Goal: Contribute content: Contribute content

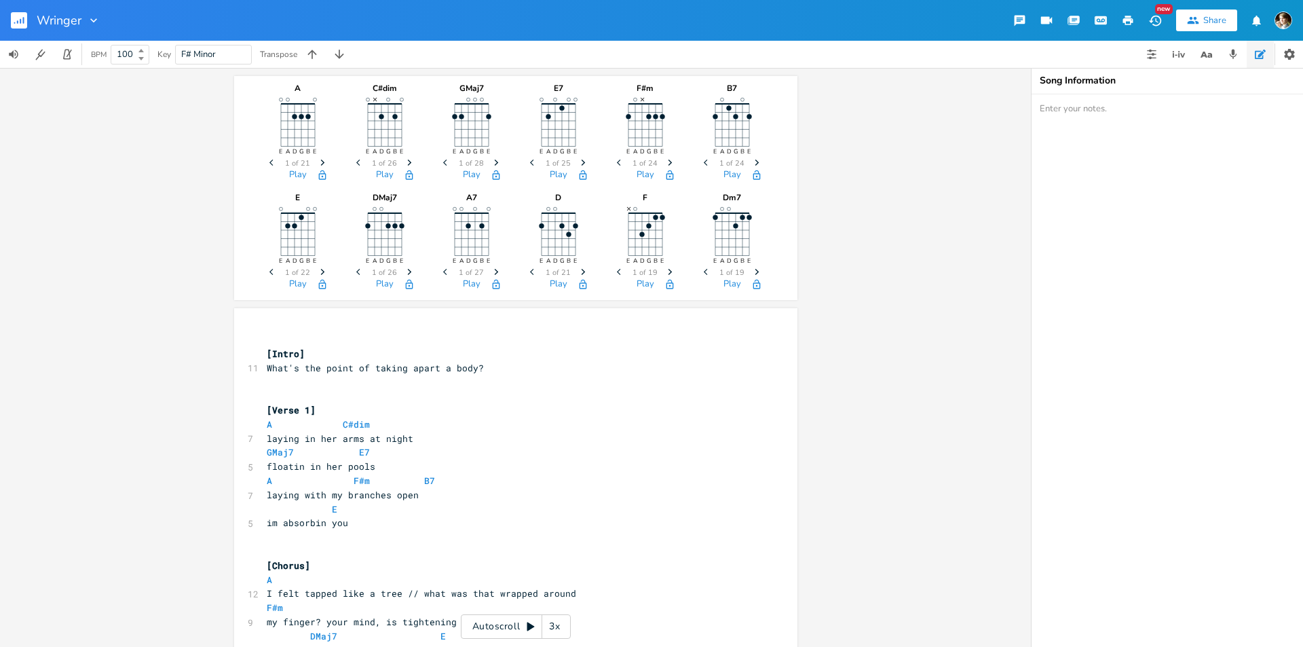
scroll to position [0, 6]
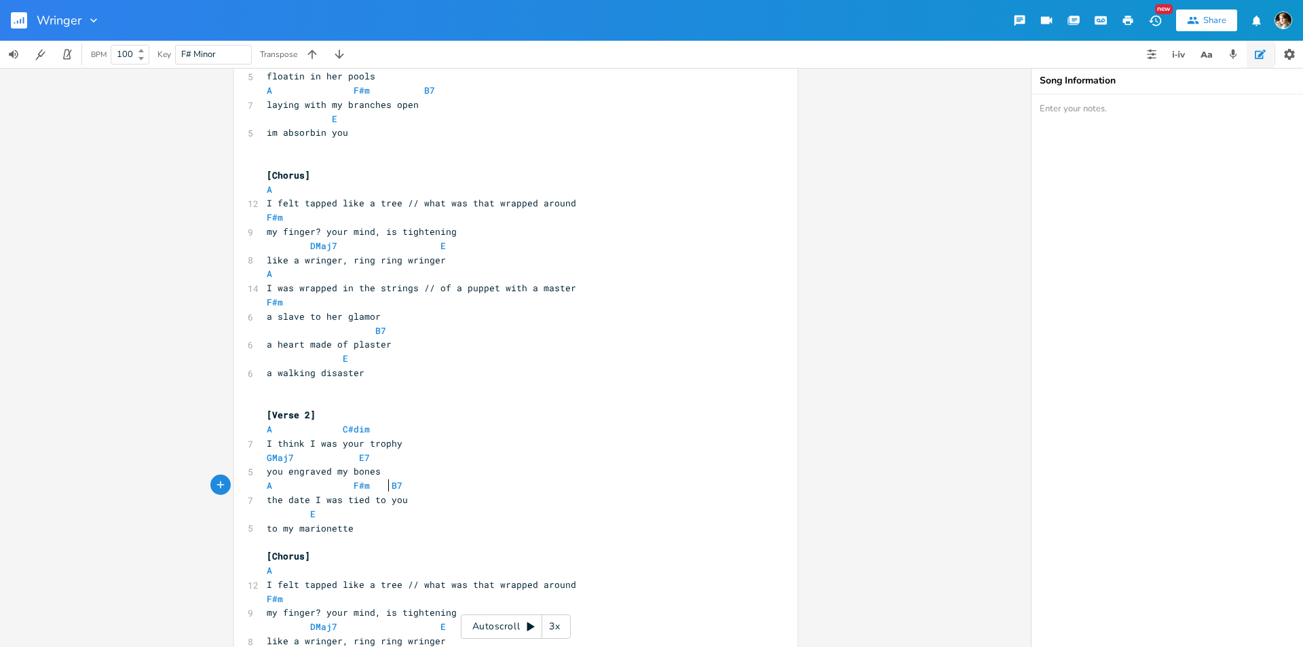
click at [469, 208] on span "I felt tapped like a tree // what was that wrapped around" at bounding box center [421, 203] width 309 height 12
click at [475, 201] on span "I felt tapped like a tree // what was that wrapped around" at bounding box center [421, 203] width 309 height 12
type textarea "that"
click at [475, 201] on span "I felt tapped like a tree // what was that wrapped around" at bounding box center [421, 203] width 309 height 12
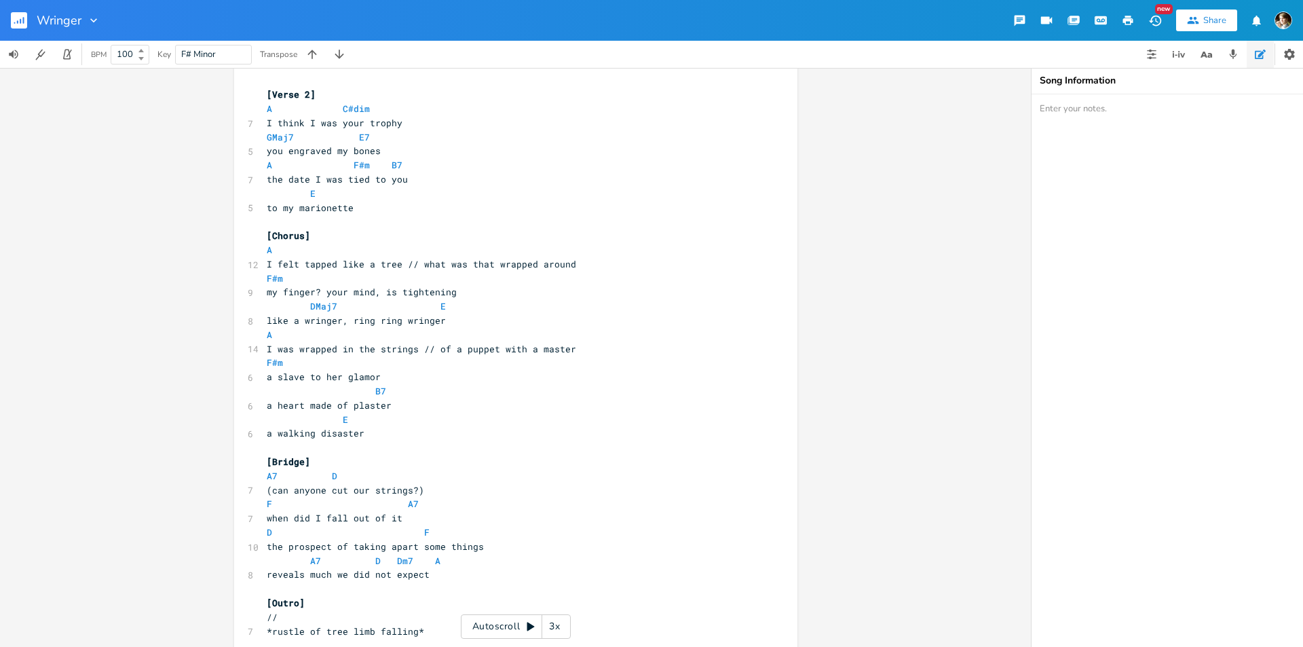
scroll to position [729, 0]
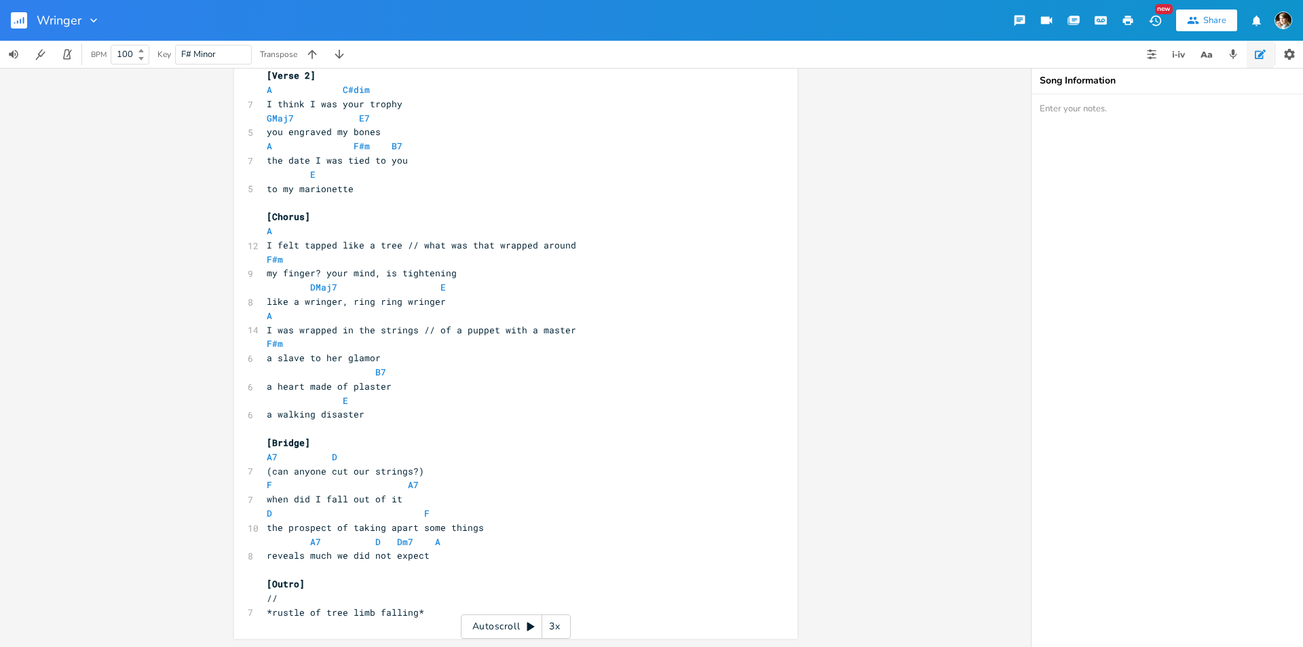
click at [415, 518] on span "D F" at bounding box center [348, 513] width 163 height 12
click at [264, 461] on pre "A7 D" at bounding box center [509, 458] width 490 height 14
click at [345, 457] on span at bounding box center [343, 458] width 22 height 14
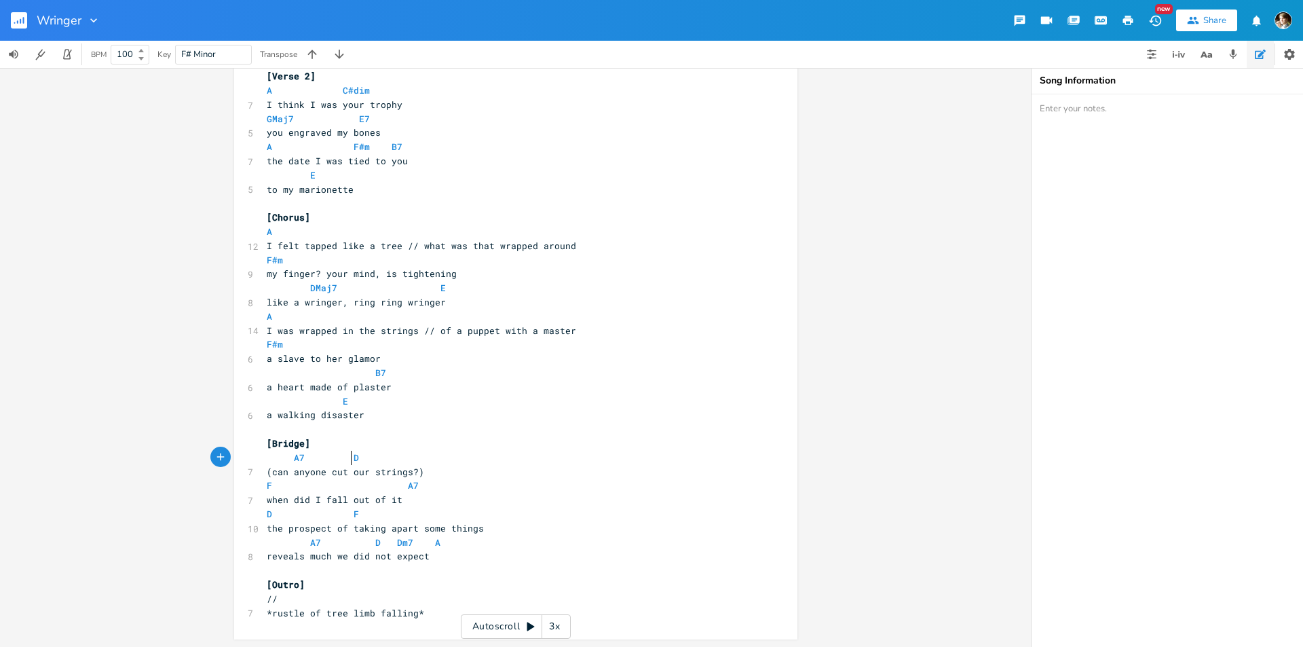
click at [264, 487] on pre "F A7" at bounding box center [509, 485] width 490 height 14
click at [396, 486] on span "F A7" at bounding box center [343, 485] width 152 height 12
click at [365, 546] on span at bounding box center [365, 542] width 22 height 14
click at [304, 543] on span at bounding box center [299, 542] width 22 height 14
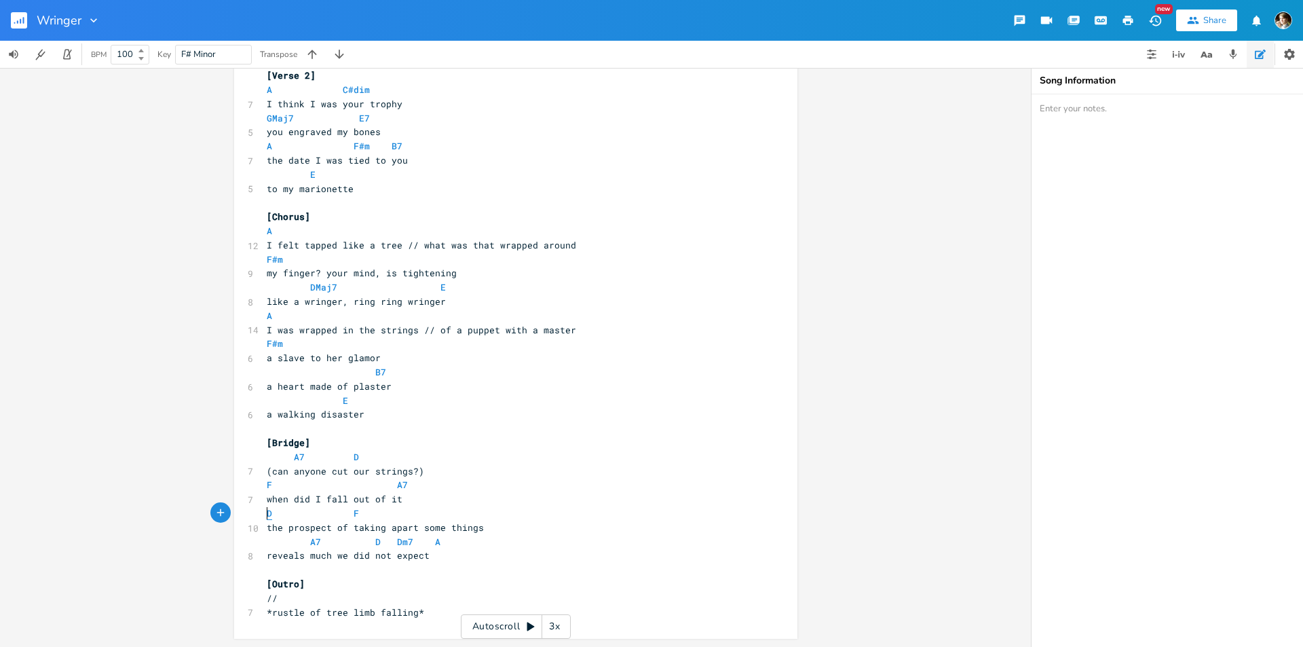
click at [267, 516] on span "D" at bounding box center [269, 513] width 5 height 13
click at [367, 514] on span "D F" at bounding box center [324, 514] width 114 height 12
click at [385, 527] on span "the prospect of taking apart some things" at bounding box center [375, 528] width 217 height 12
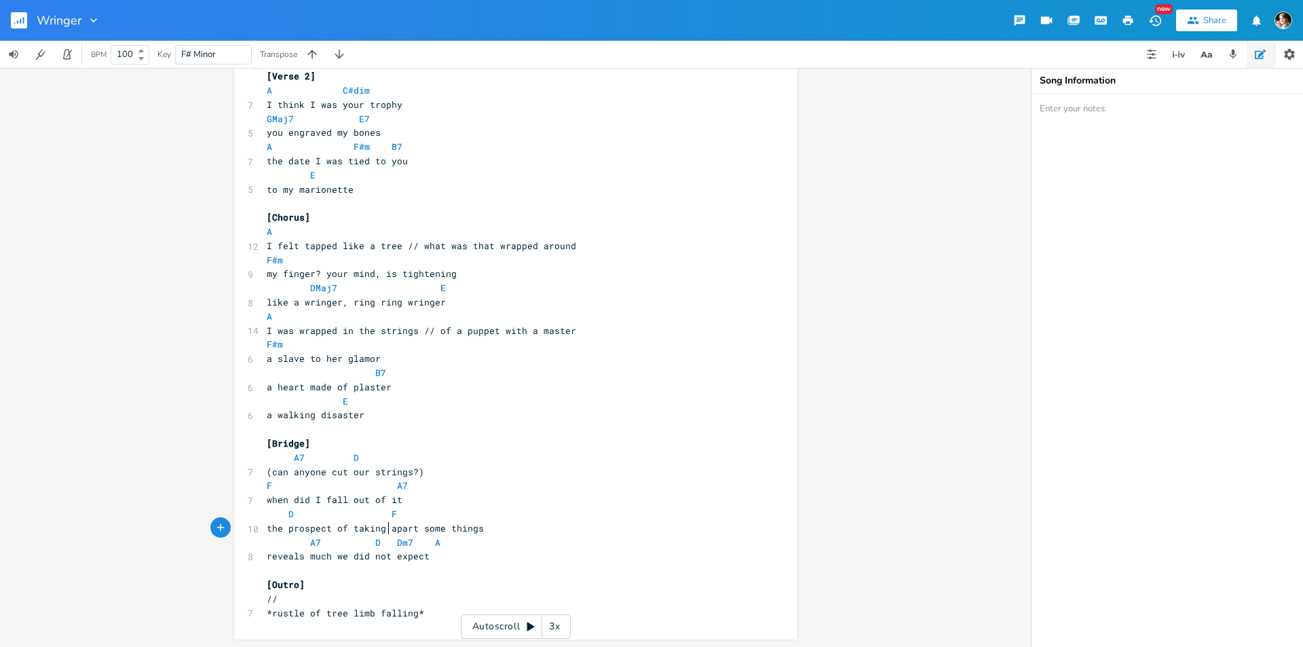
click at [267, 470] on span "(can anyone cut our strings?)" at bounding box center [345, 472] width 157 height 12
click at [416, 469] on pre "can anyone cut our strings?)" at bounding box center [509, 472] width 490 height 14
click at [346, 461] on span at bounding box center [343, 458] width 22 height 14
click at [467, 560] on pre "reveals much we did not expect" at bounding box center [509, 556] width 490 height 14
type textarea "\\"
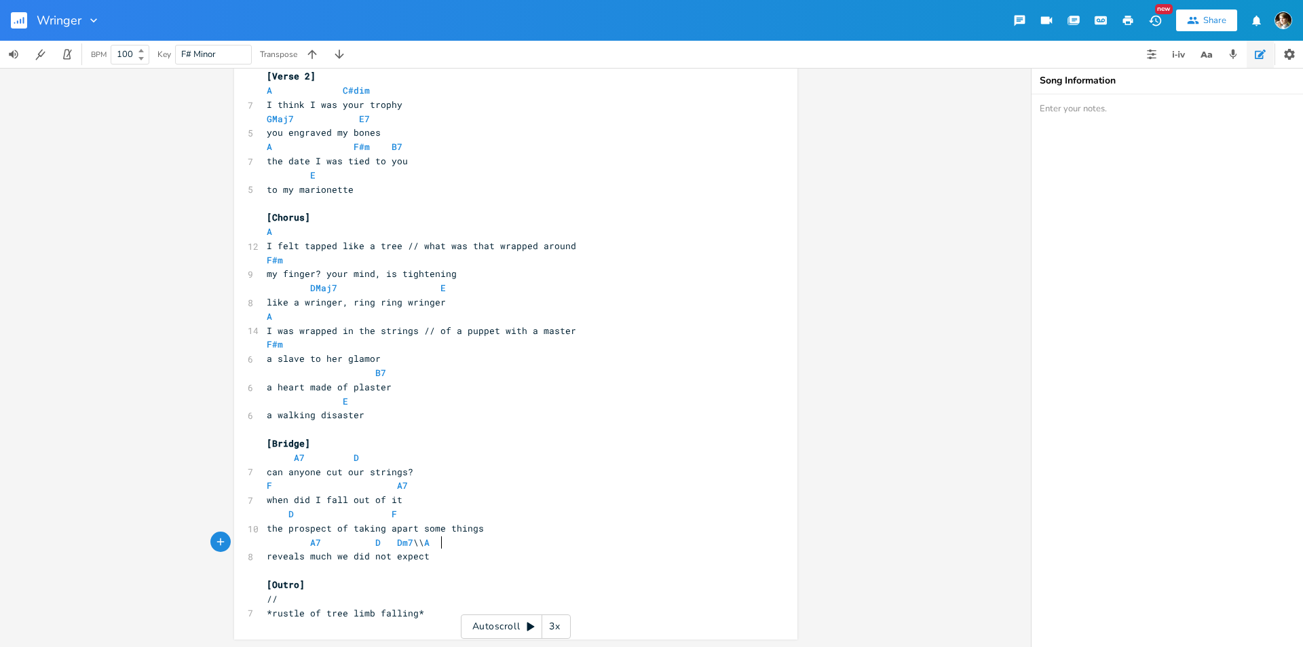
scroll to position [0, 5]
click at [499, 554] on pre "reveals much we did not expect" at bounding box center [509, 556] width 490 height 14
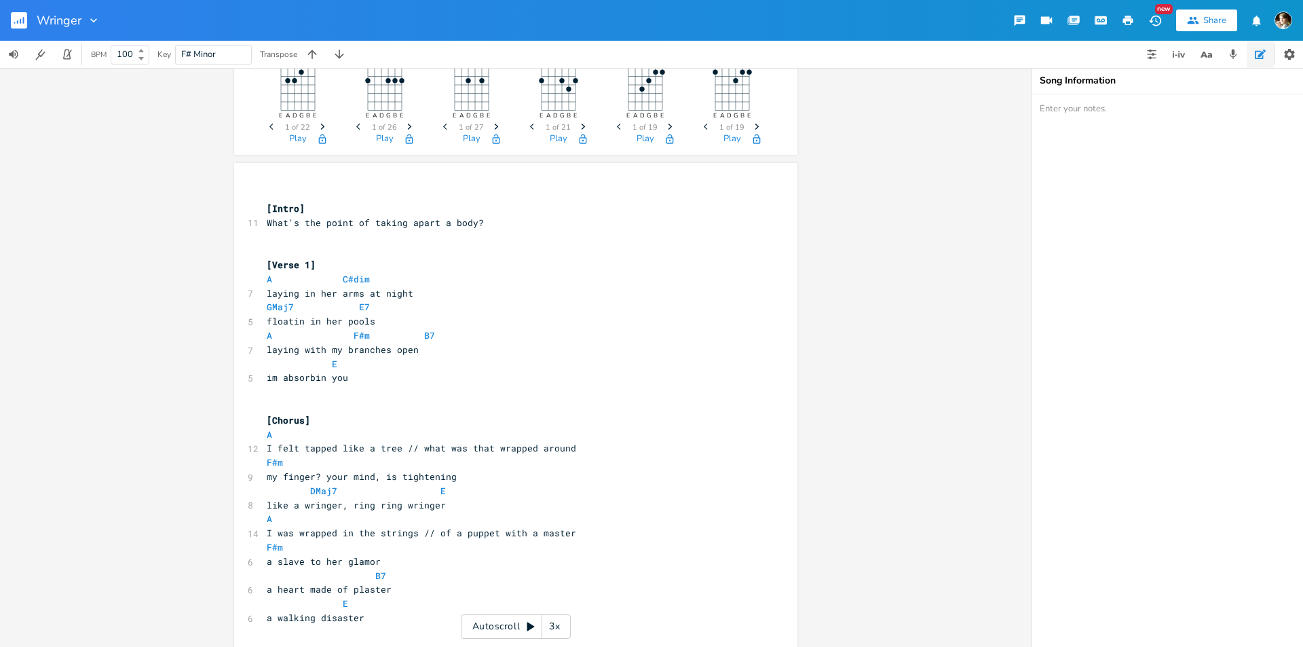
scroll to position [0, 0]
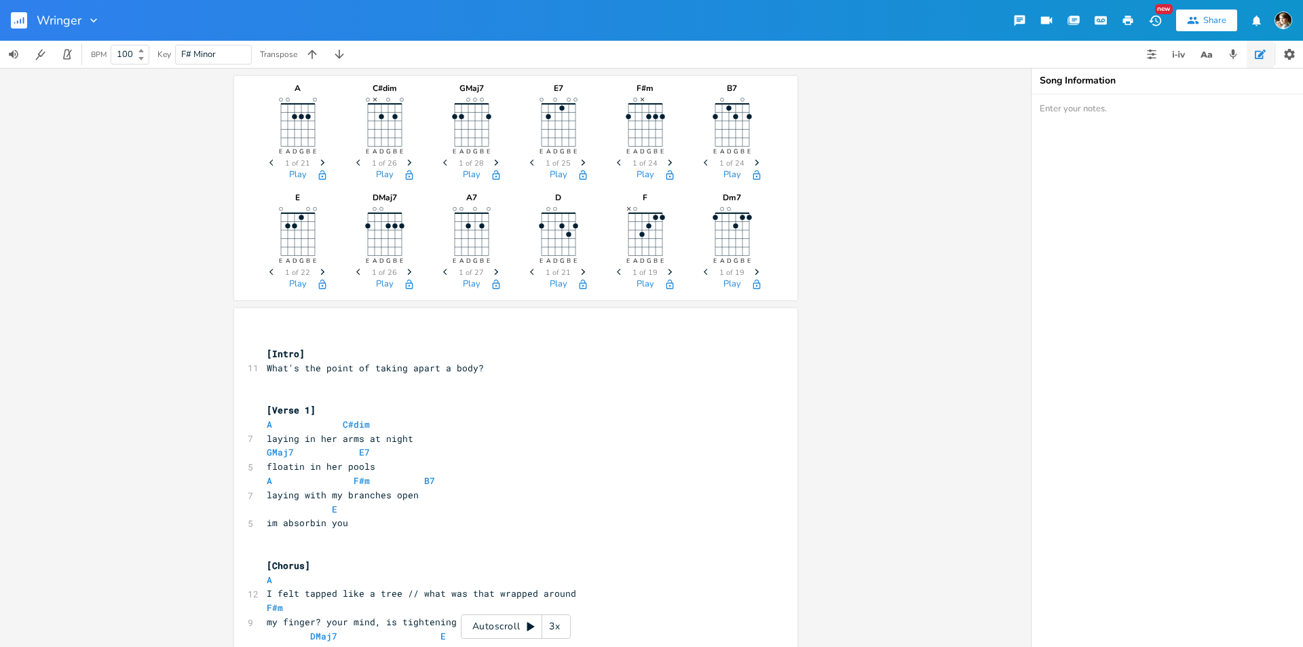
click at [385, 428] on pre "A C#dim" at bounding box center [509, 424] width 490 height 14
click at [287, 392] on pre "​" at bounding box center [509, 396] width 490 height 14
click at [423, 429] on pre "A C#dim" at bounding box center [509, 424] width 490 height 14
click at [423, 439] on pre "laying in her arms at night" at bounding box center [509, 439] width 490 height 14
click at [323, 436] on span "laying in her arms at night" at bounding box center [340, 438] width 147 height 12
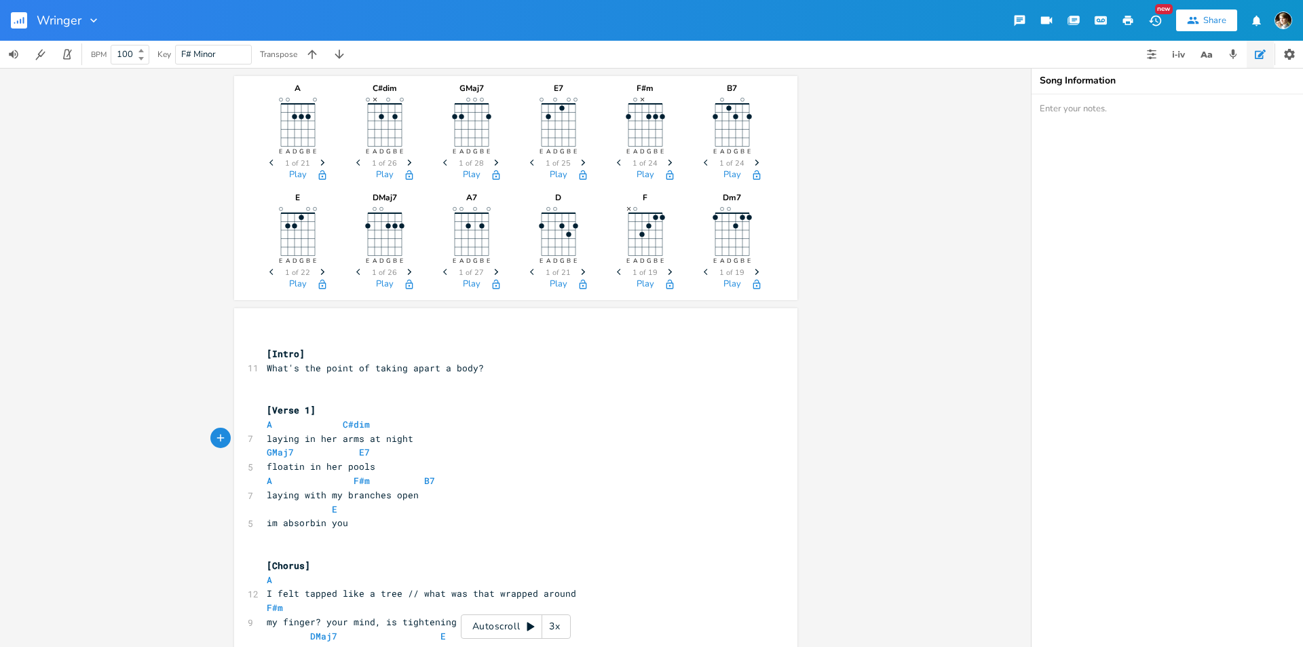
type textarea "her"
click at [323, 436] on span "laying in her arms at night" at bounding box center [340, 438] width 147 height 12
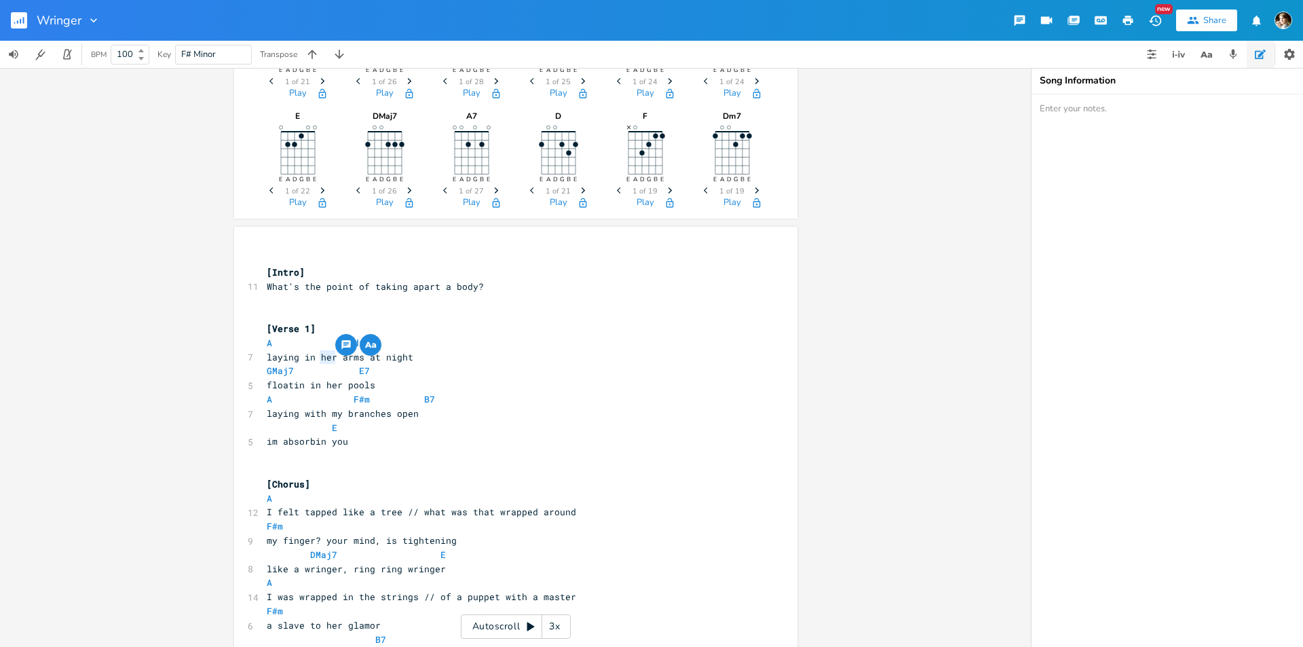
scroll to position [204, 0]
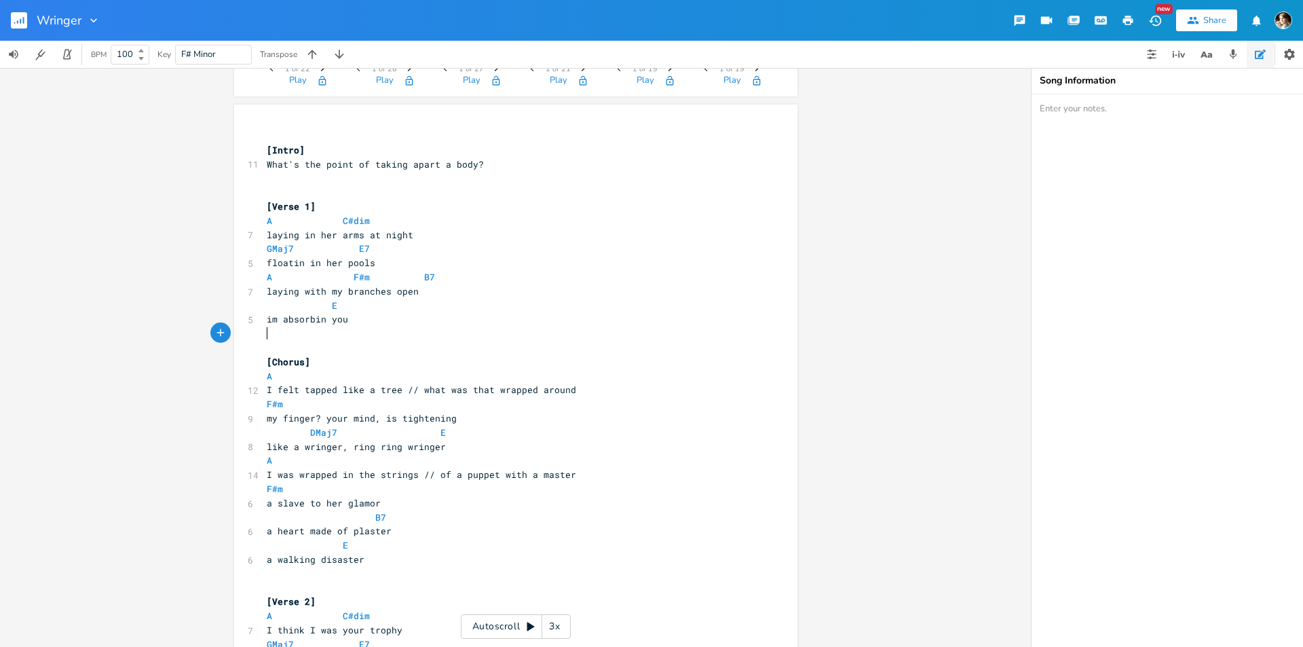
click at [314, 330] on pre "​" at bounding box center [509, 333] width 490 height 14
click at [292, 345] on pre "​" at bounding box center [509, 348] width 490 height 14
click at [289, 324] on span "im absorbin you" at bounding box center [307, 319] width 81 height 12
click at [272, 337] on pre "​" at bounding box center [509, 333] width 490 height 14
click at [297, 185] on pre "​" at bounding box center [509, 192] width 490 height 14
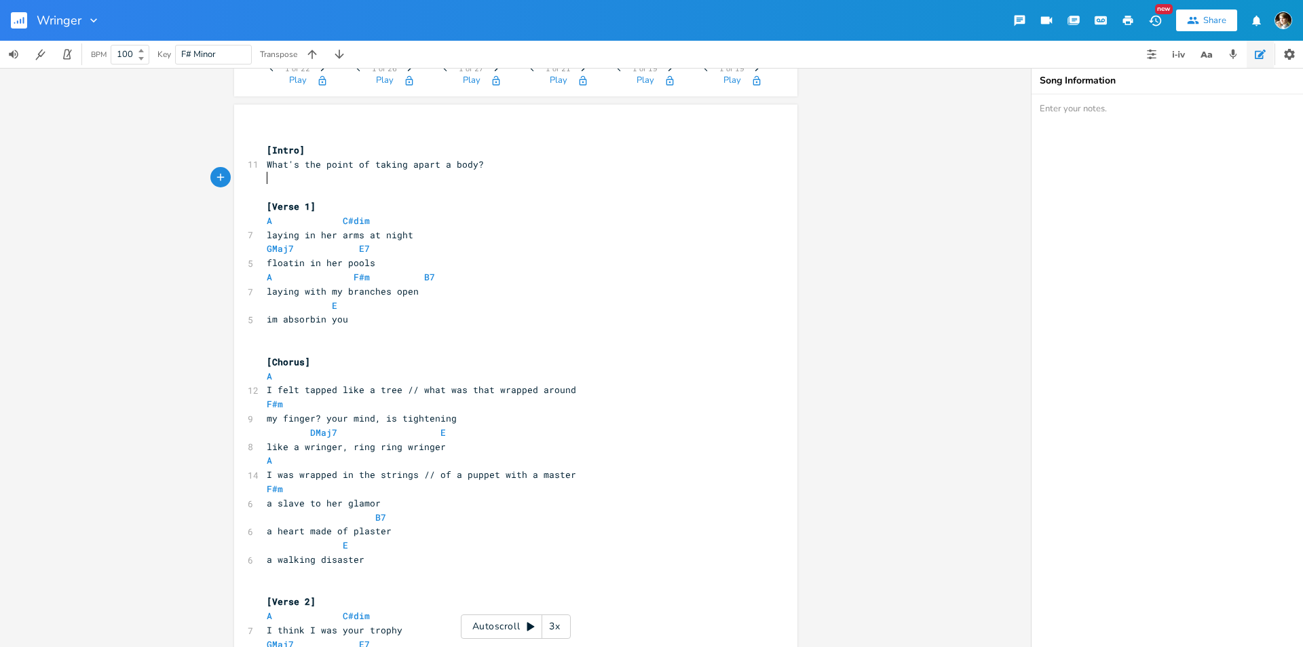
click at [290, 192] on pre "​" at bounding box center [509, 192] width 490 height 14
click at [299, 335] on pre "​" at bounding box center [509, 333] width 490 height 14
click at [322, 176] on pre "​" at bounding box center [509, 178] width 490 height 14
click at [300, 182] on pre "​" at bounding box center [509, 178] width 490 height 14
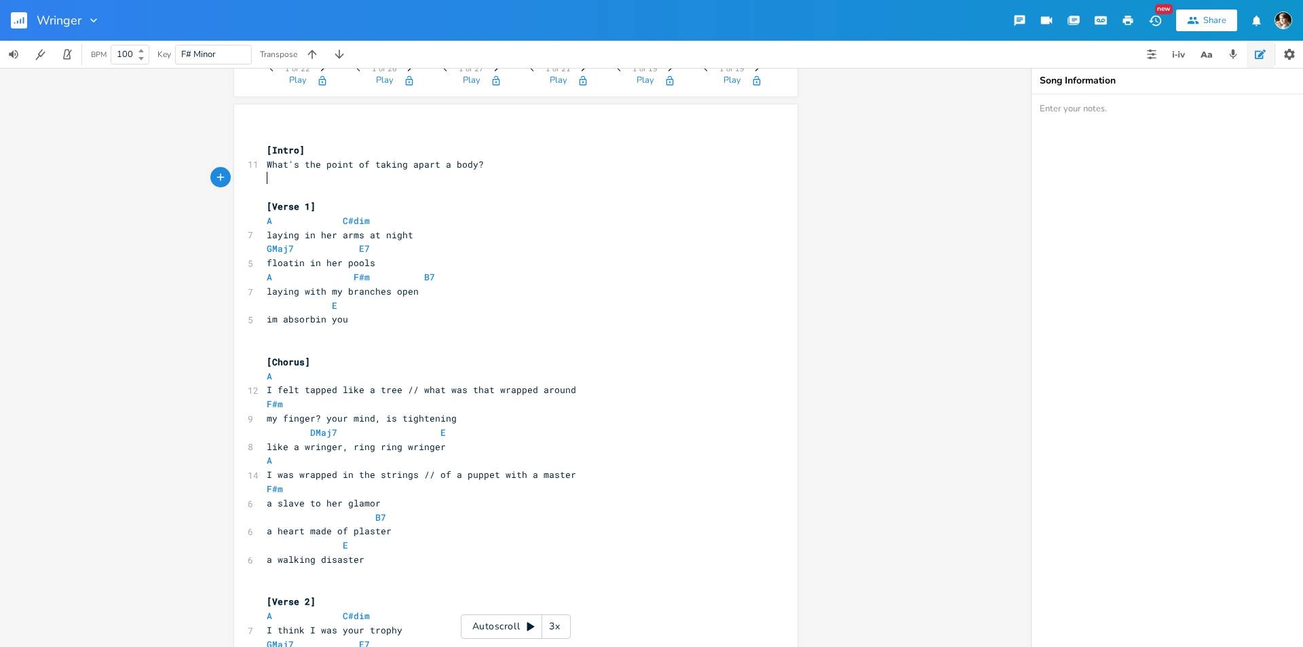
click at [288, 194] on pre at bounding box center [509, 192] width 490 height 14
click at [290, 176] on pre "​" at bounding box center [509, 178] width 490 height 14
click at [276, 193] on pre at bounding box center [509, 192] width 490 height 14
click at [279, 237] on span "laying in her arms at night" at bounding box center [340, 235] width 147 height 12
type textarea "laying"
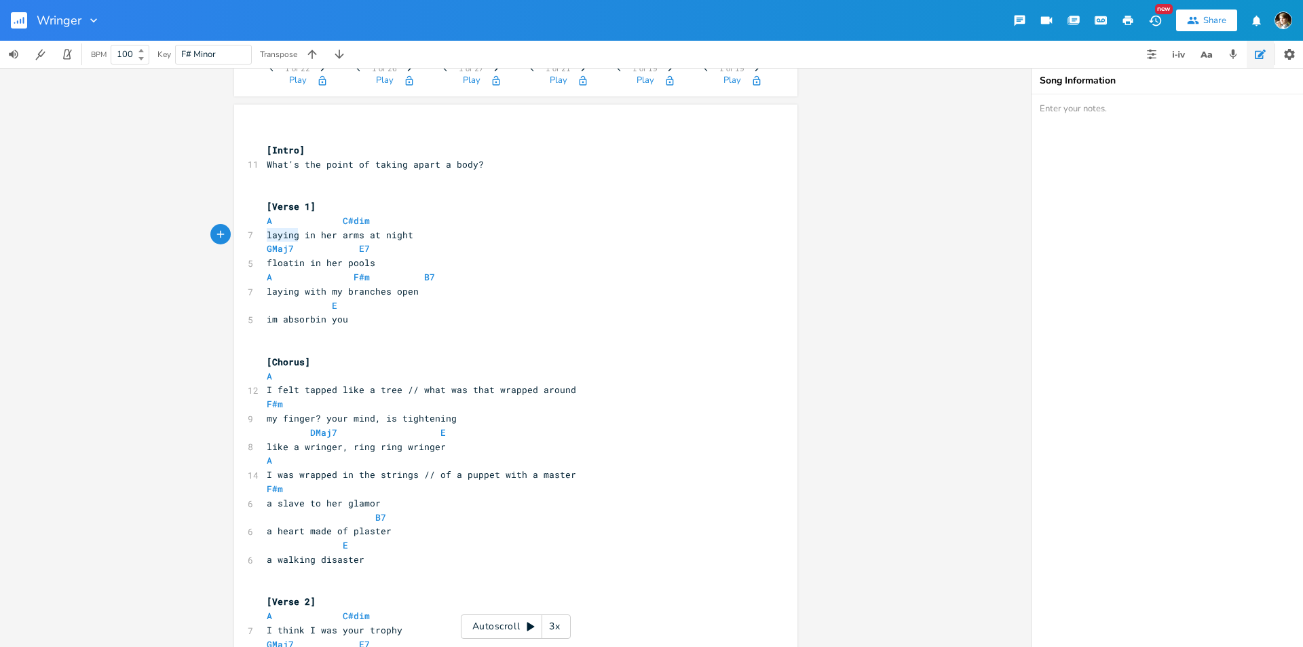
click at [279, 237] on span "laying in her arms at night" at bounding box center [340, 235] width 147 height 12
click at [328, 263] on span "floatin in her pools" at bounding box center [321, 263] width 109 height 12
type textarea "her"
click at [328, 263] on span "floatin in her pools" at bounding box center [321, 263] width 109 height 12
click at [421, 262] on pre "floatin in her pools" at bounding box center [509, 263] width 490 height 14
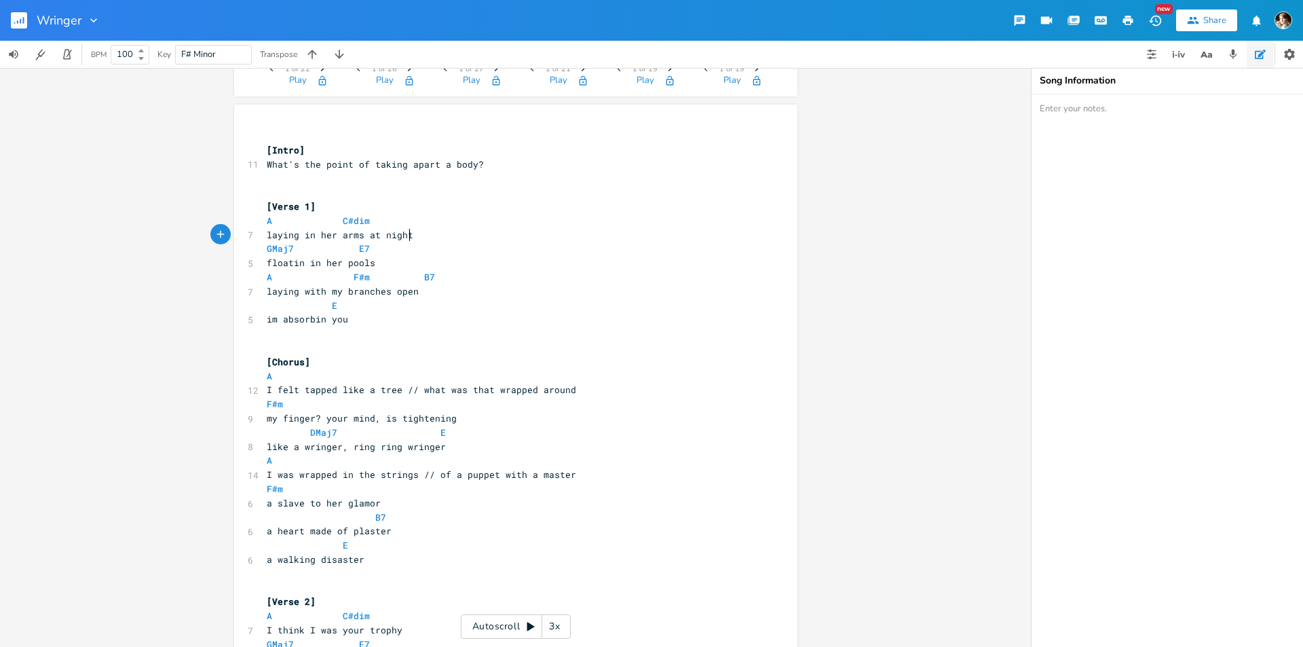
click at [430, 230] on pre "laying in her arms at night" at bounding box center [509, 235] width 490 height 14
click at [400, 260] on pre "floatin in her pools" at bounding box center [509, 263] width 490 height 14
click at [421, 238] on pre "laying in her arms at night" at bounding box center [509, 235] width 490 height 14
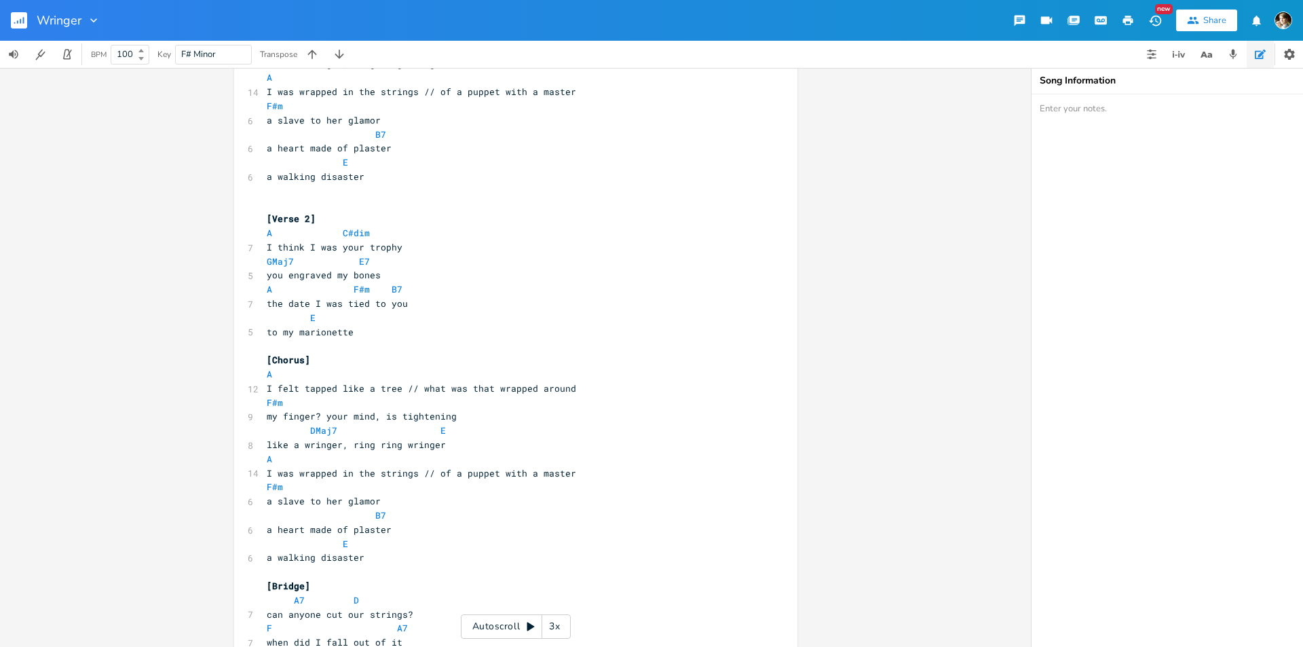
scroll to position [611, 0]
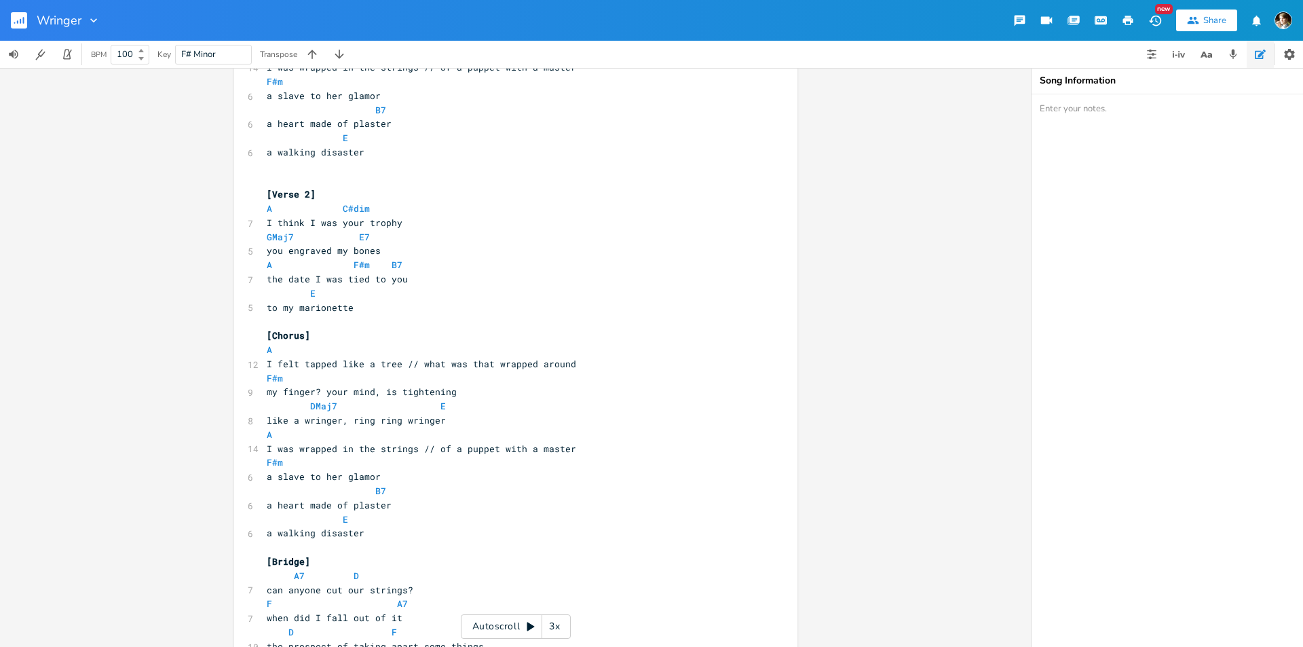
type textarea "E"
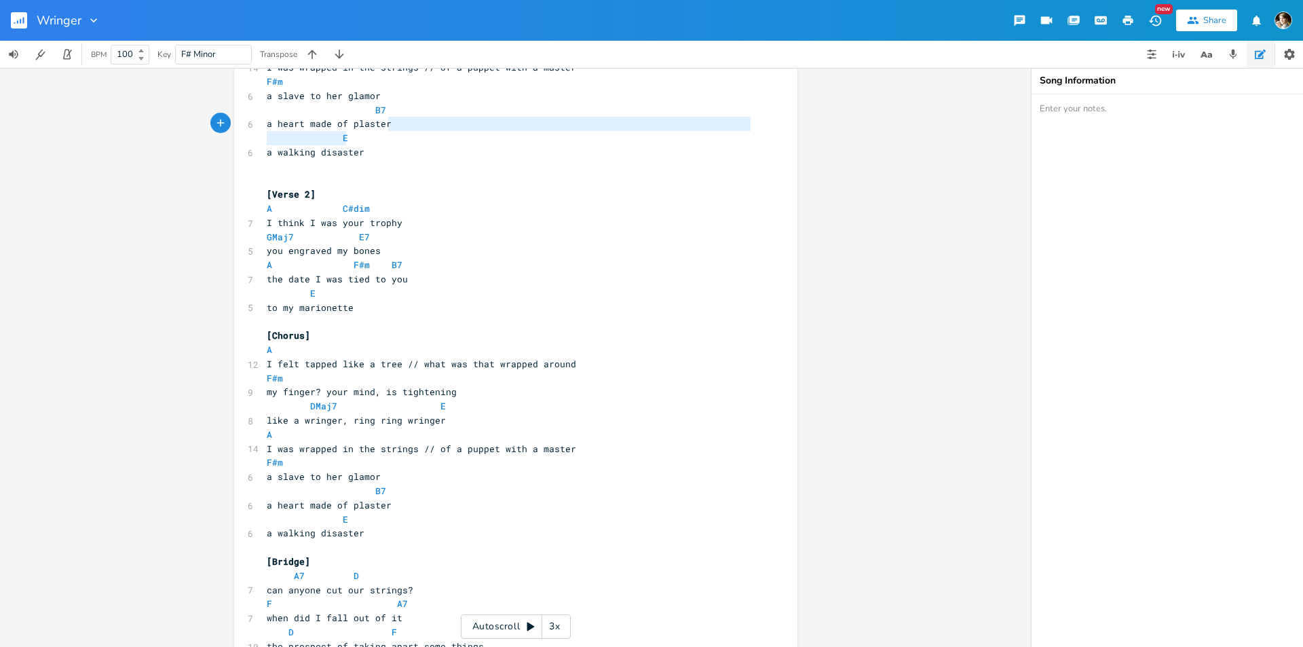
scroll to position [346, 0]
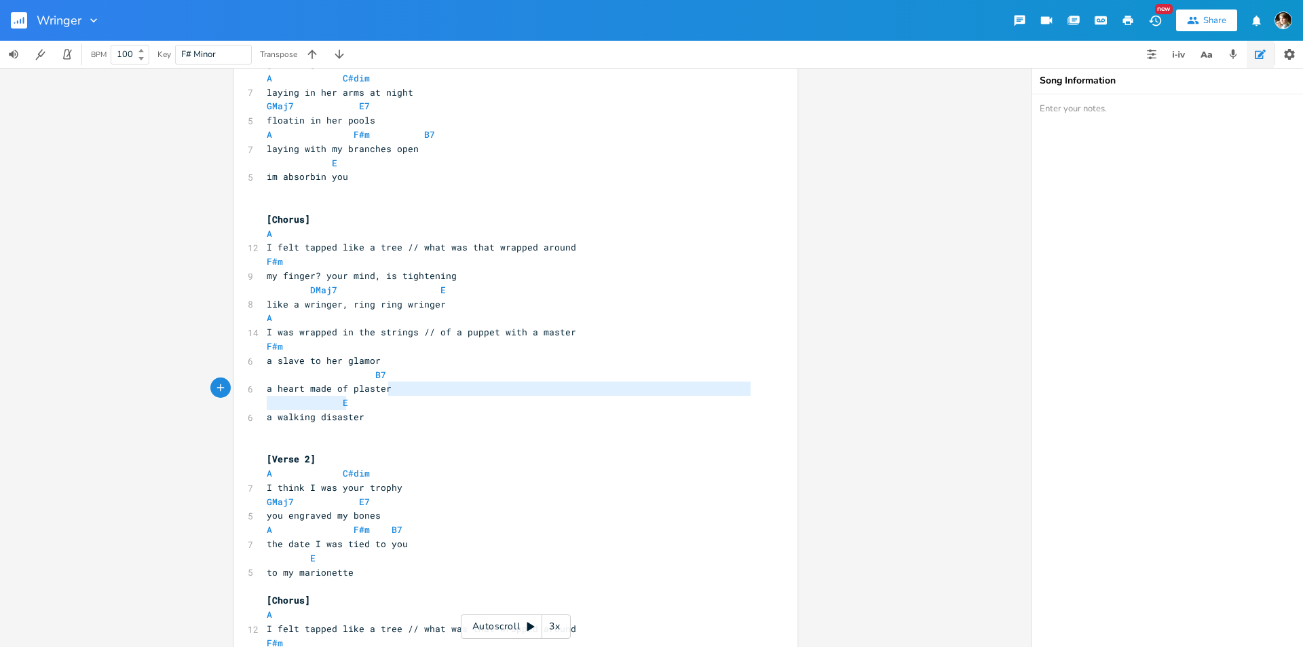
click at [418, 389] on div "​ [Intro] 11 What's the point of taking apart a body? ​ ​ [Verse 1] A C#dim 7 l…" at bounding box center [509, 494] width 490 height 1016
click at [418, 389] on pre "a heart made of plaster" at bounding box center [509, 388] width 490 height 14
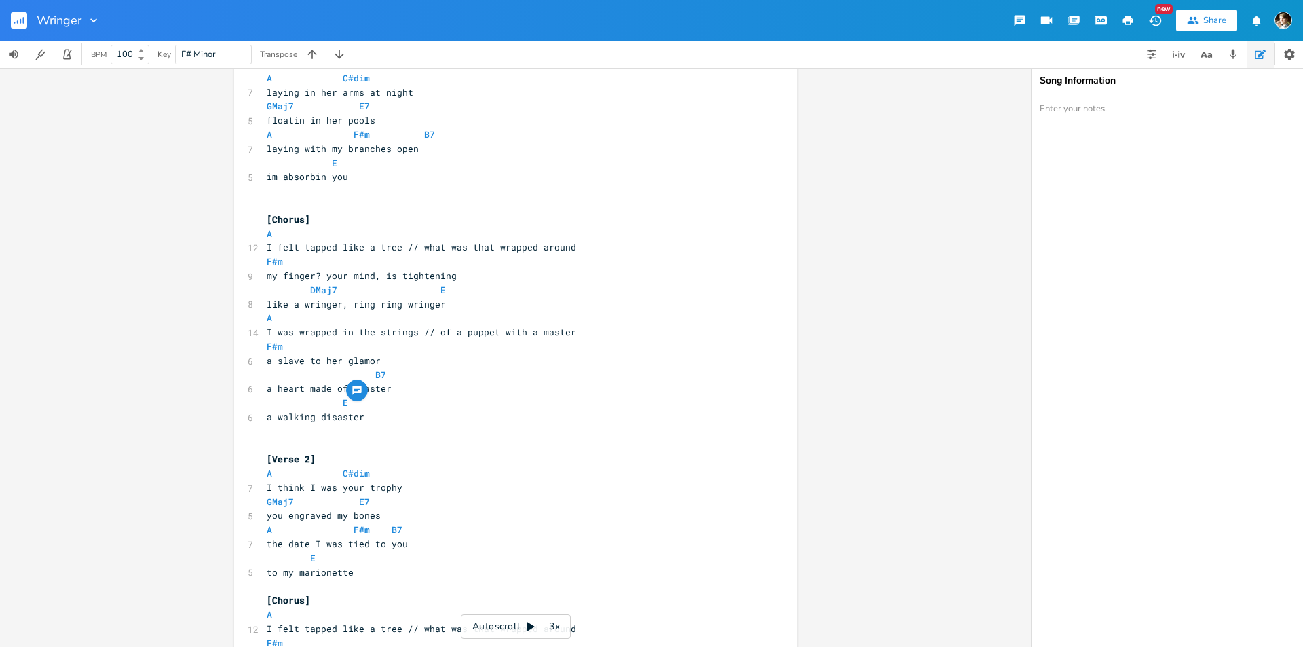
click at [425, 271] on span "my finger? your mind, is tightening" at bounding box center [362, 275] width 190 height 12
click at [425, 272] on span "my finger? your mind, is tightening" at bounding box center [362, 275] width 190 height 12
click at [425, 273] on span "my finger? your mind, is tightening" at bounding box center [362, 275] width 190 height 12
type textarea "tightening"
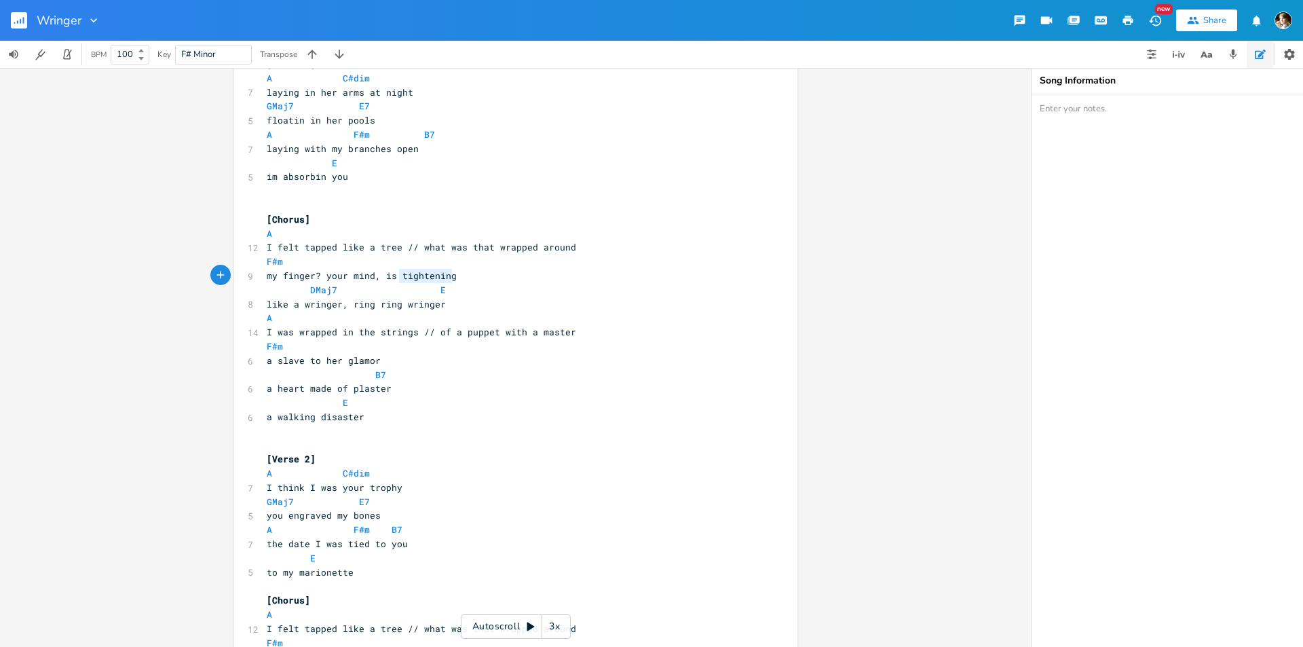
click at [425, 273] on span "my finger? your mind, is tightening" at bounding box center [362, 275] width 190 height 12
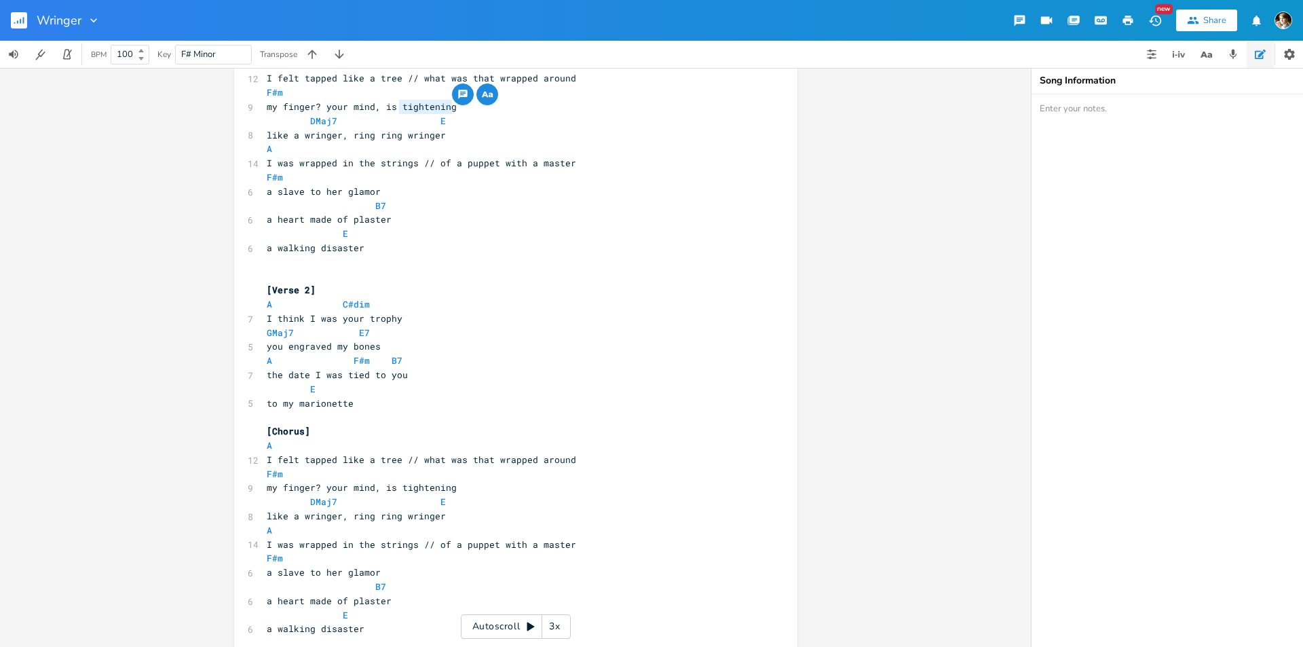
scroll to position [458, 0]
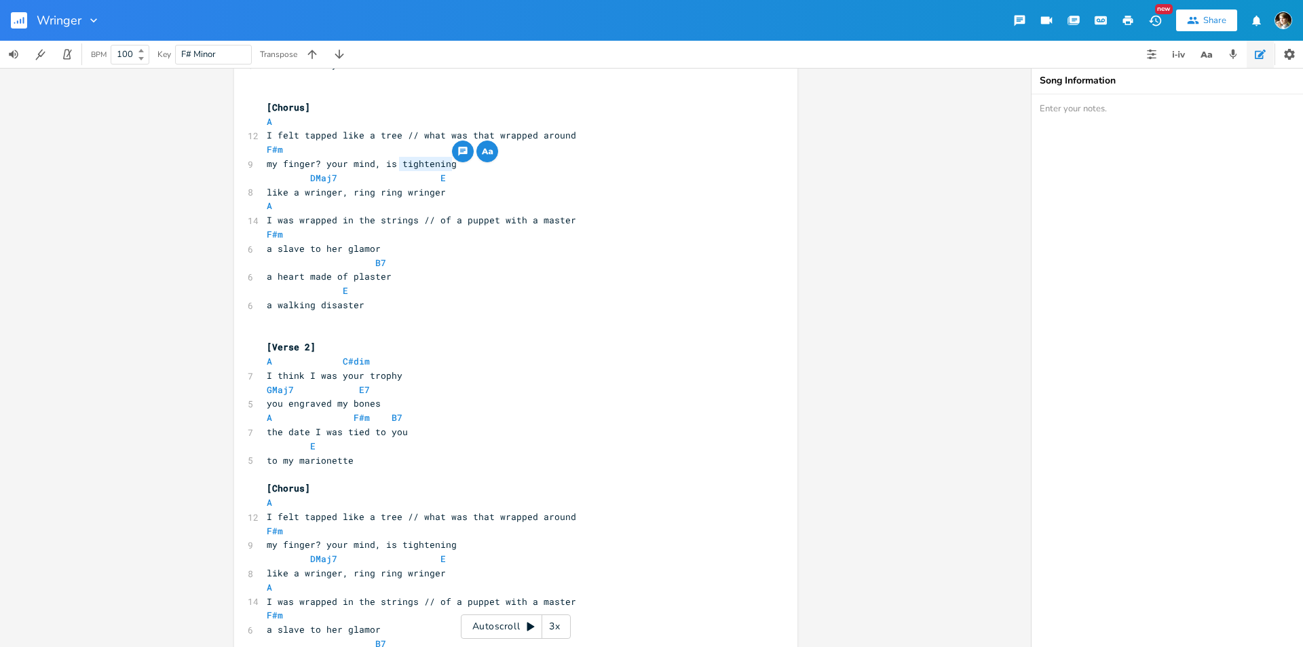
click at [374, 303] on pre "a walking disaster" at bounding box center [509, 305] width 490 height 14
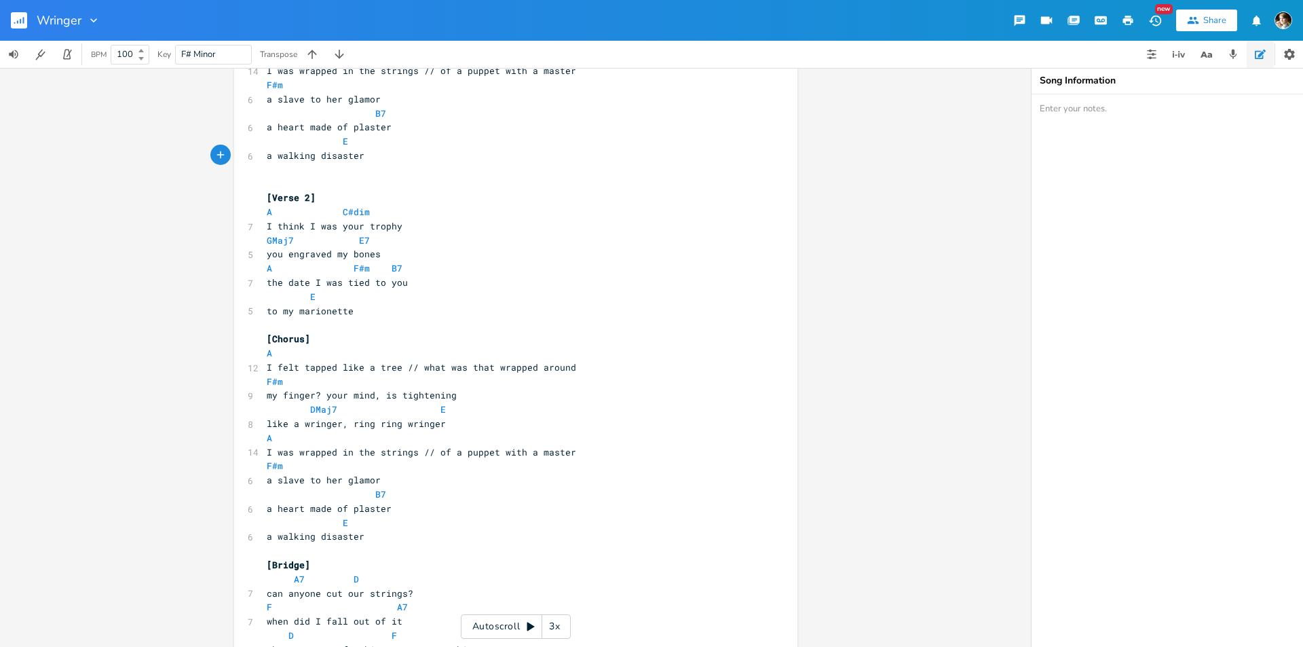
scroll to position [729, 0]
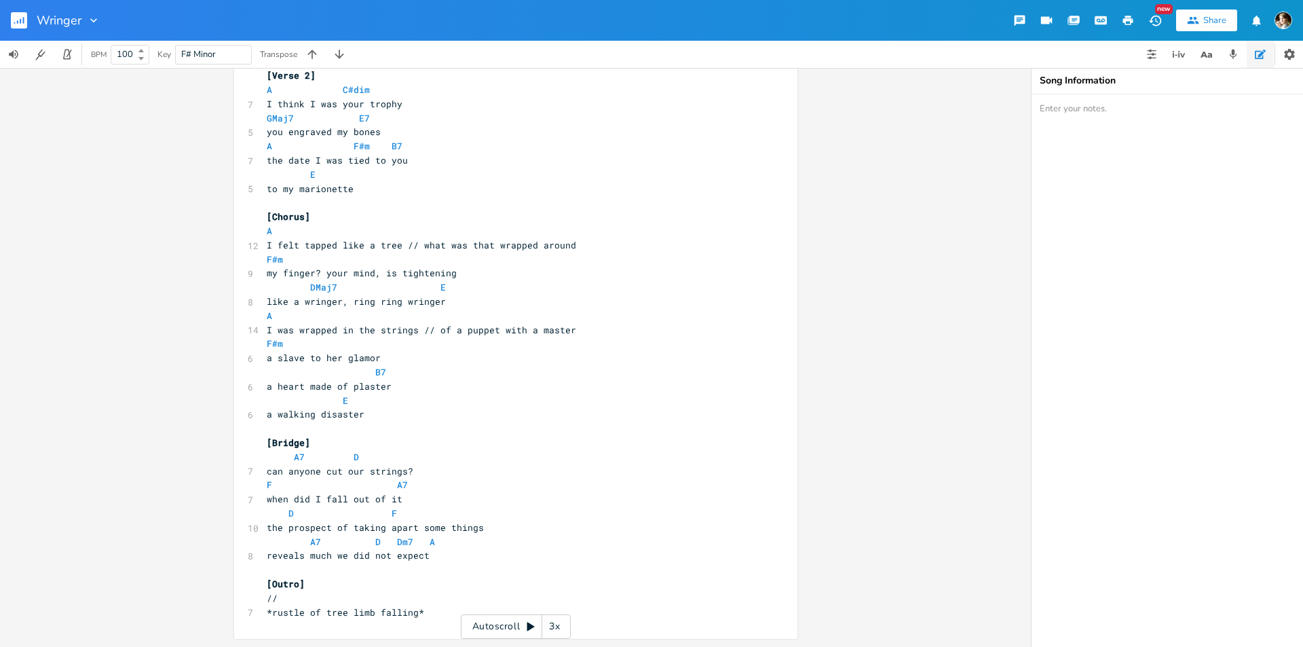
click at [368, 411] on pre "a walking disaster" at bounding box center [509, 414] width 490 height 14
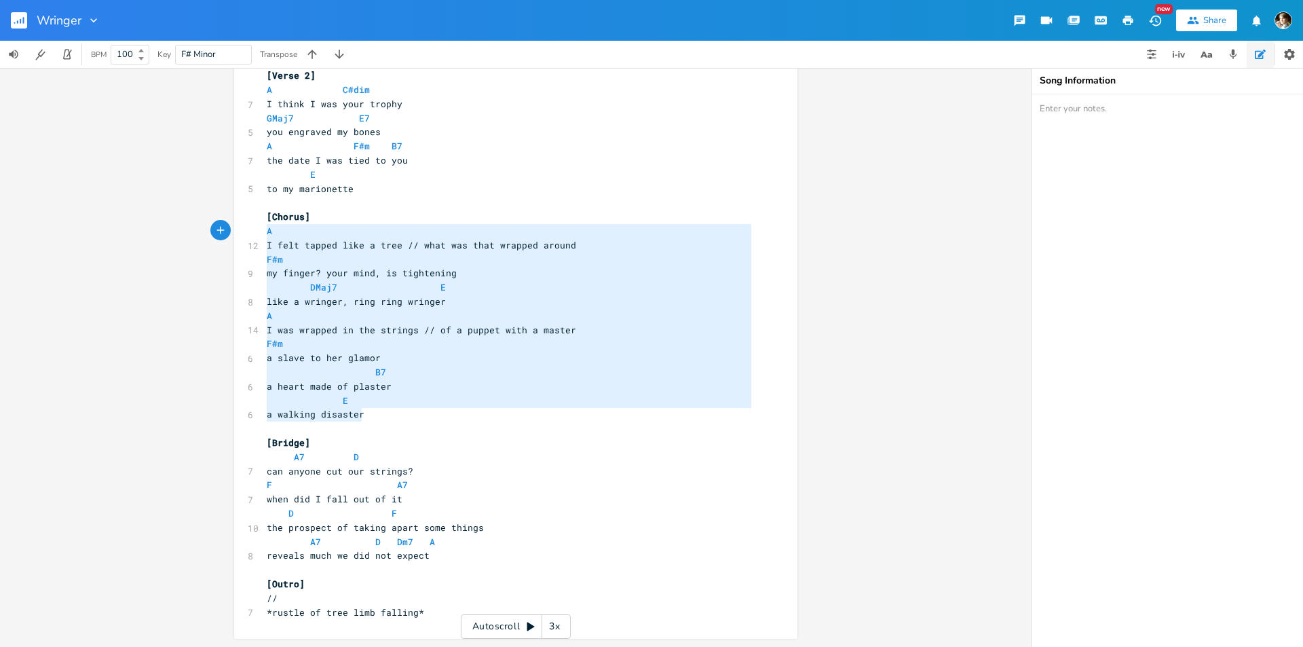
click at [264, 231] on pre "A" at bounding box center [509, 231] width 490 height 14
type textarea "[Chorus] A I felt tapped like a tree // what was that wrapped around F#m my fin…"
click at [267, 216] on span "[Chorus]" at bounding box center [288, 216] width 43 height 12
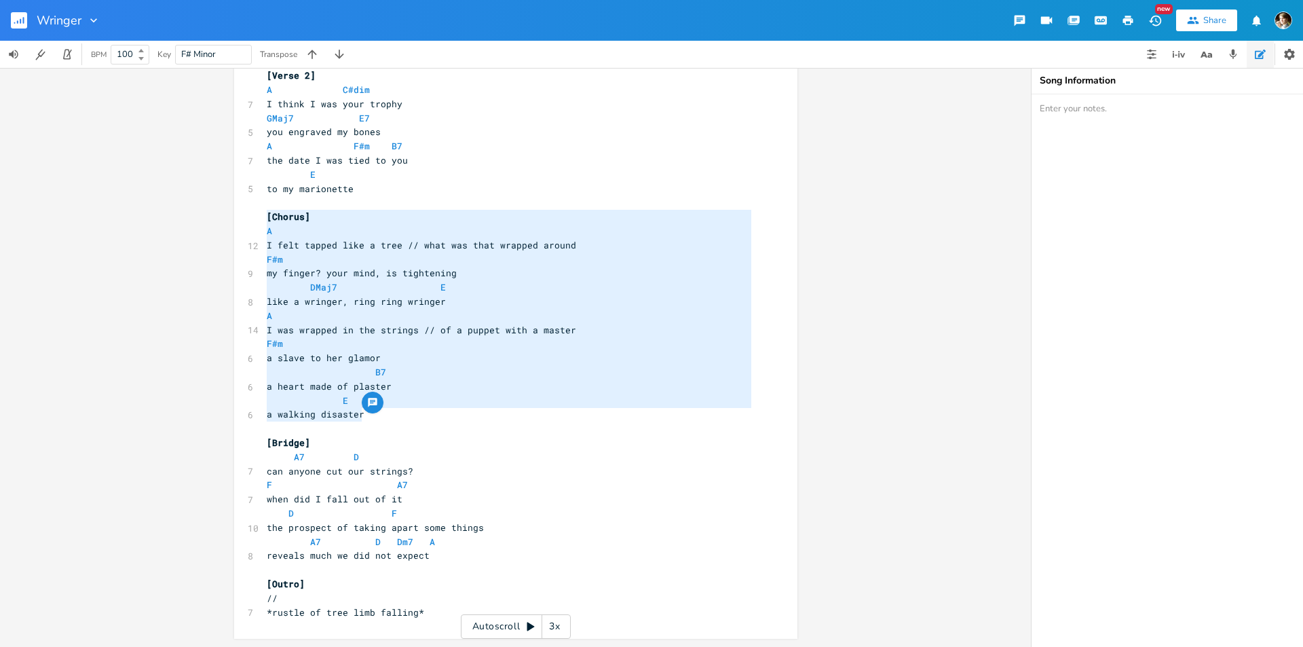
click at [451, 565] on pre "​" at bounding box center [509, 570] width 490 height 14
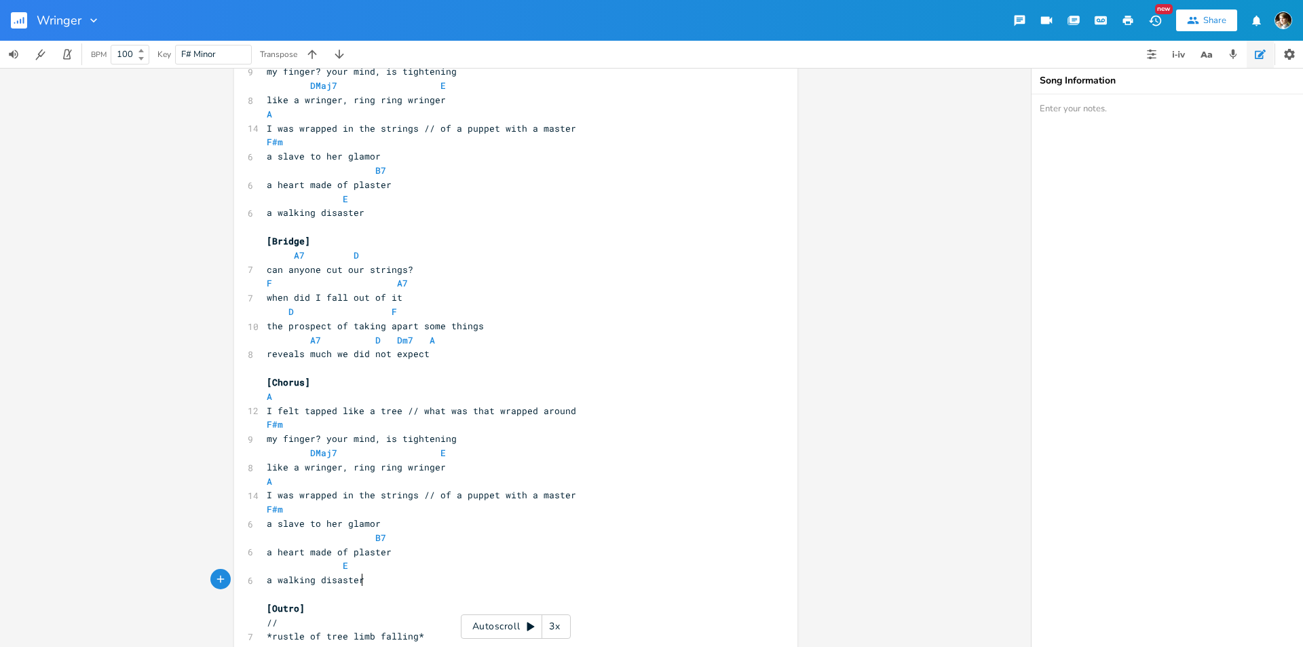
scroll to position [955, 0]
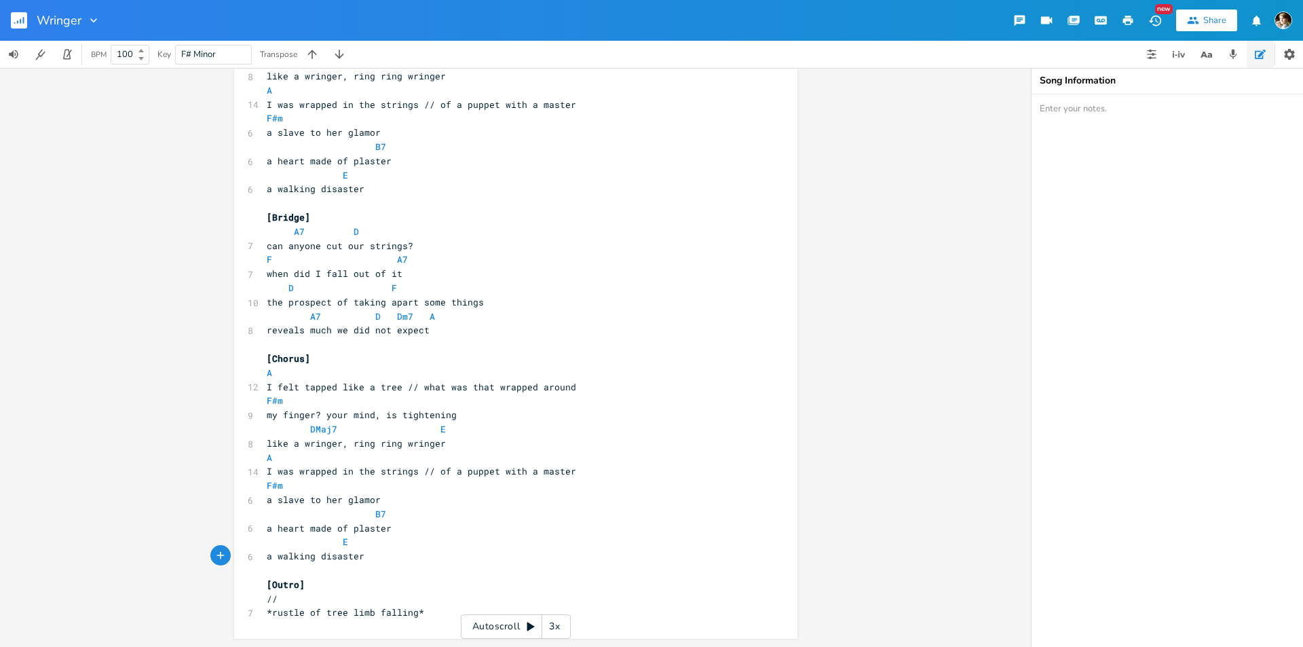
click at [395, 569] on pre "​" at bounding box center [509, 570] width 490 height 14
click at [286, 558] on span "a walking disaster" at bounding box center [316, 556] width 98 height 12
type textarea "walking"
click at [286, 558] on span "a walking disaster" at bounding box center [316, 556] width 98 height 12
click at [267, 557] on span "a walking disaster" at bounding box center [316, 556] width 98 height 12
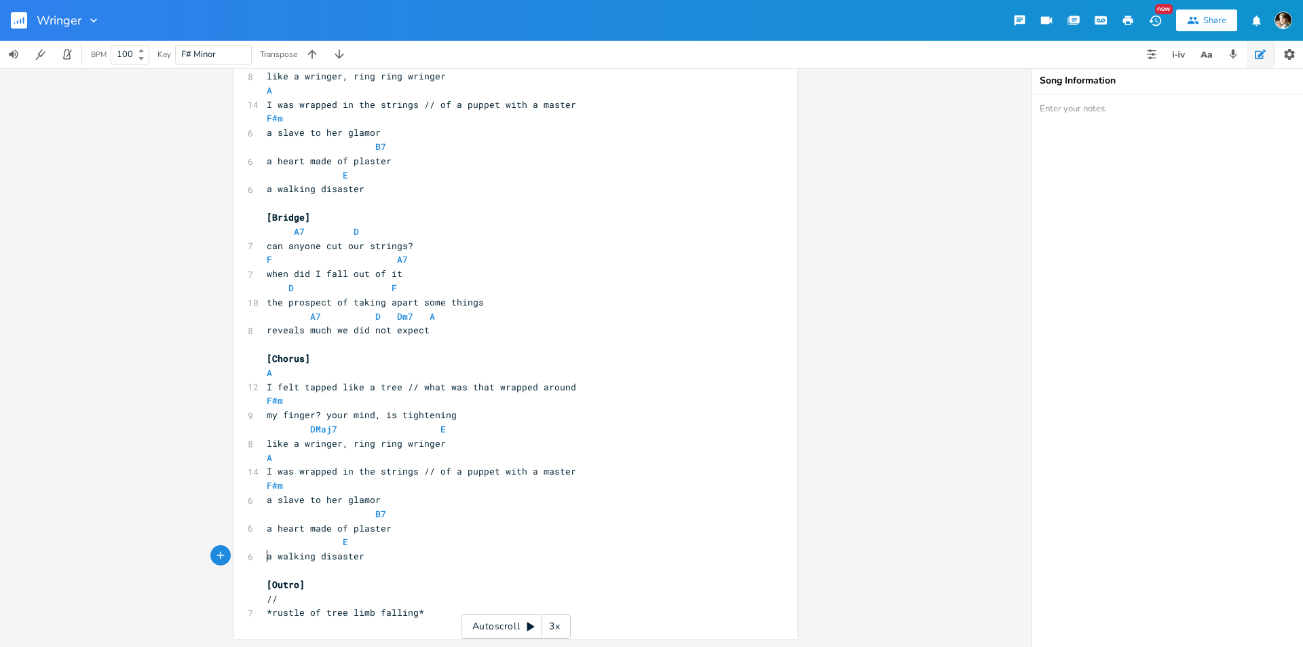
click at [267, 557] on span "a walking disaster" at bounding box center [316, 556] width 98 height 12
type textarea "you"
type textarea "fucking"
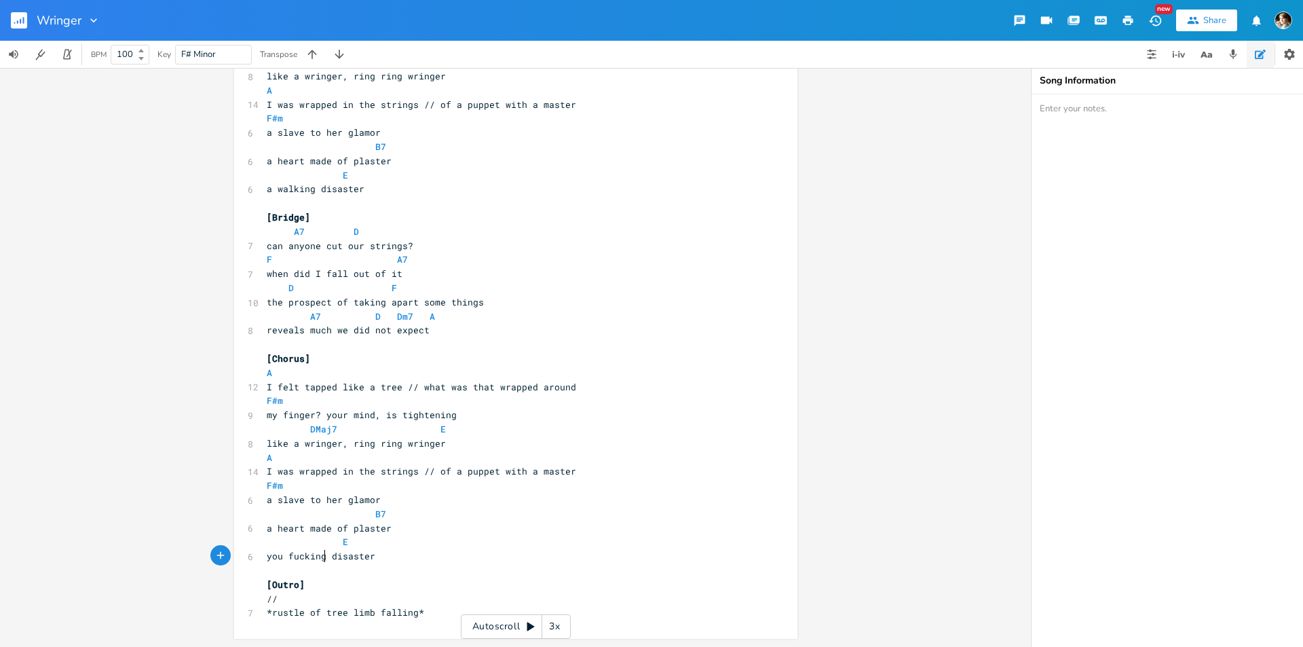
click at [400, 525] on pre "a heart made of plaster" at bounding box center [509, 528] width 490 height 14
click at [267, 530] on span "a heart made of plaster" at bounding box center [329, 528] width 125 height 12
type textarea "a"
click at [267, 530] on span "a heart made of plaster" at bounding box center [329, 528] width 125 height 12
